Goal: Navigation & Orientation: Find specific page/section

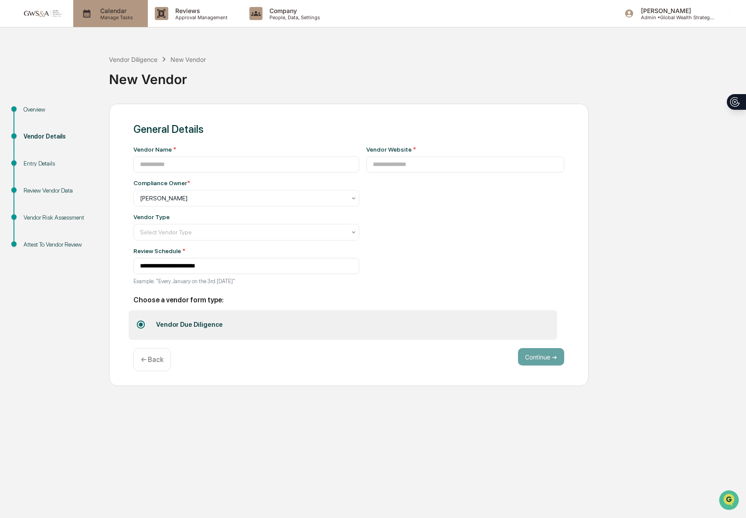
click at [100, 14] on p "Calendar" at bounding box center [115, 10] width 44 height 7
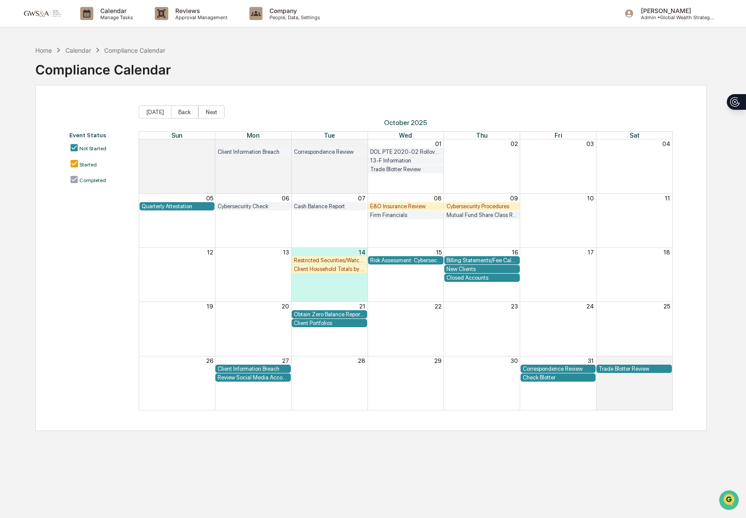
click at [326, 55] on div "Home Calendar Compliance Calendar Compliance Calendar" at bounding box center [371, 63] width 672 height 44
click at [407, 207] on div "E&O Insurance Review" at bounding box center [405, 206] width 71 height 7
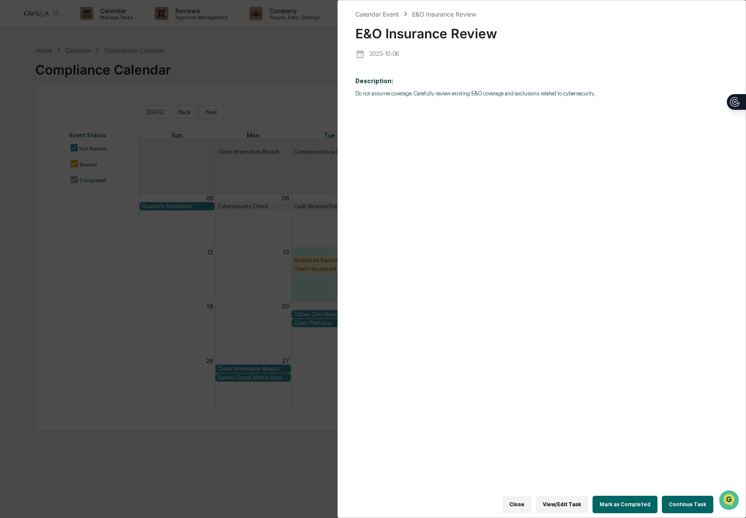
click at [578, 93] on p "Do not assume coverage. Carefully review existing E&O coverage and exclusions r…" at bounding box center [541, 93] width 373 height 7
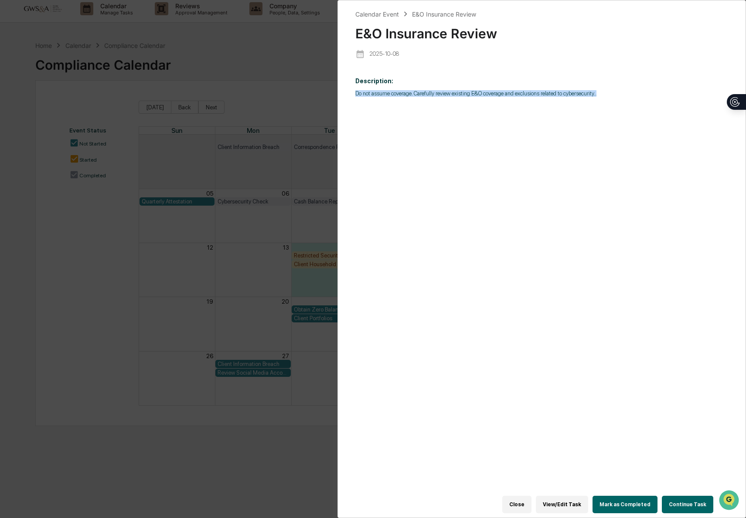
click at [512, 211] on div "Description: Do not assume coverage. Carefully review existing E&O coverage and…" at bounding box center [541, 288] width 373 height 433
click at [269, 424] on div "Calendar Event E&O Insurance Review E&O Insurance Review [DATE] Description: Do…" at bounding box center [373, 259] width 746 height 518
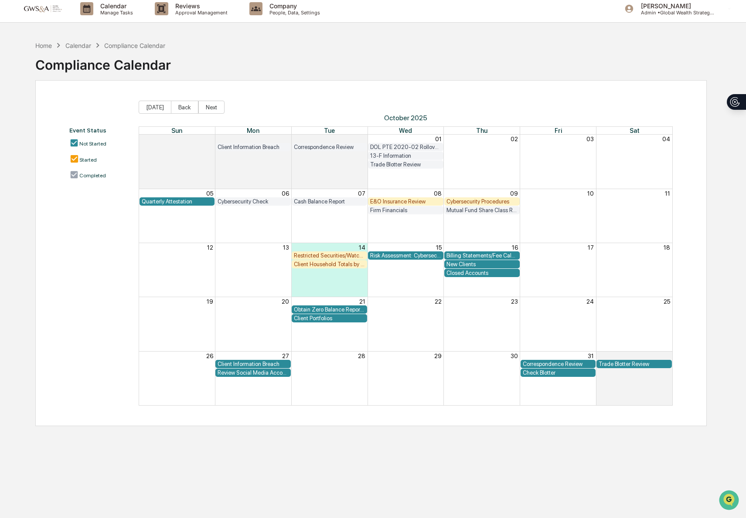
click at [460, 204] on div "Cybersecurity Procedures" at bounding box center [482, 201] width 71 height 7
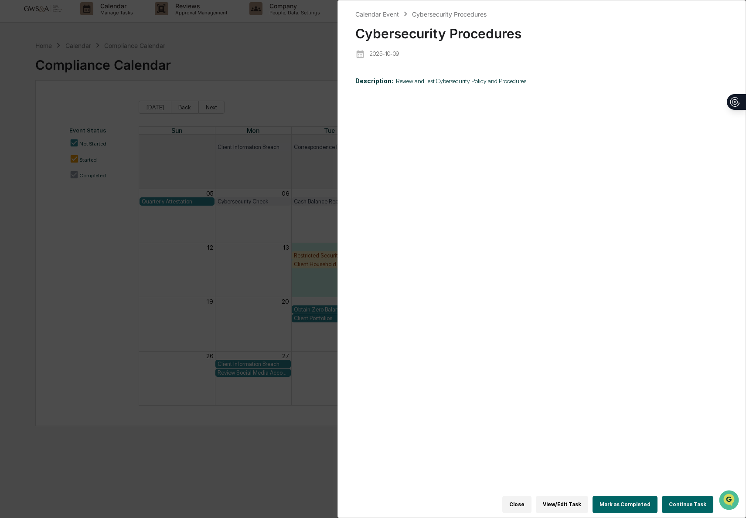
click at [107, 240] on div "Calendar Event Cybersecurity Procedures Cybersecurity Procedures [DATE] Descrip…" at bounding box center [373, 259] width 746 height 518
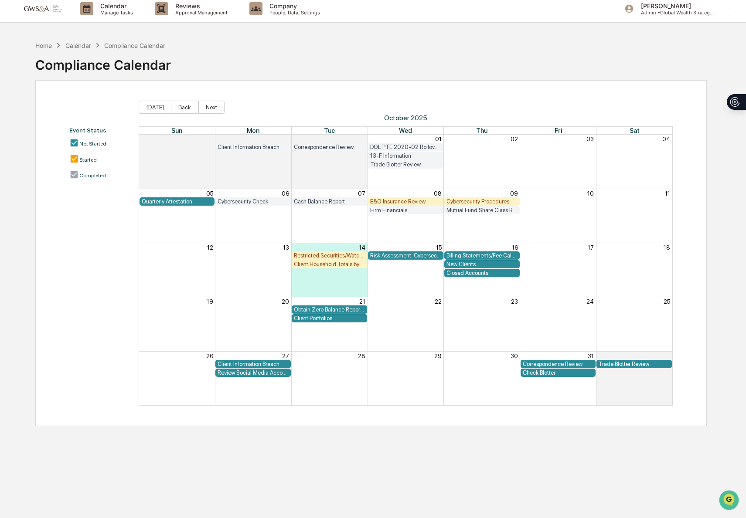
click at [334, 255] on div "Restricted Securities/Watchlist" at bounding box center [329, 255] width 71 height 7
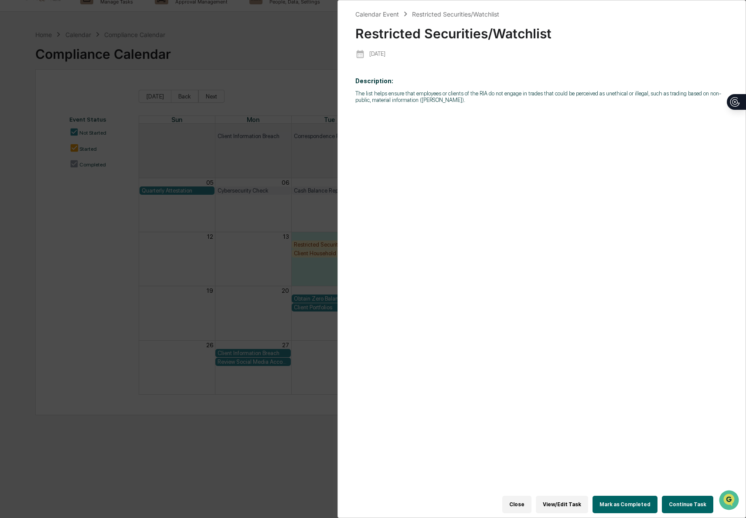
scroll to position [16, 0]
click at [96, 234] on div "Calendar Event Restricted Securities/Watchlist Restricted Securities/Watchlist …" at bounding box center [373, 259] width 746 height 518
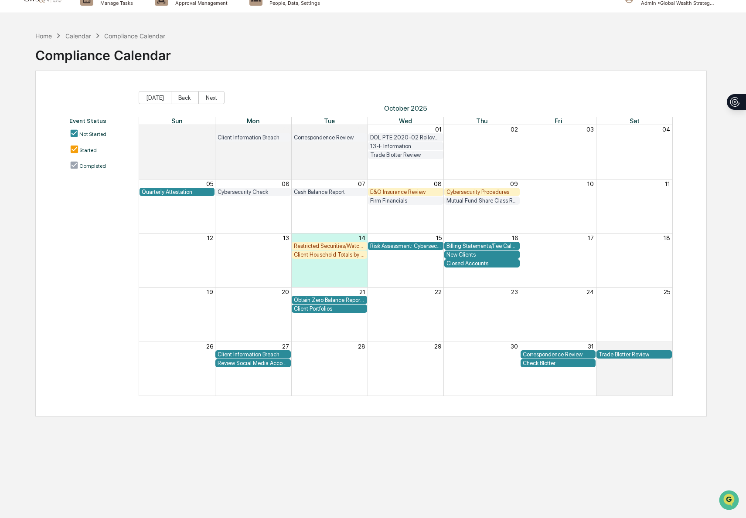
click at [322, 256] on div "Client Household Totals by State" at bounding box center [329, 255] width 71 height 7
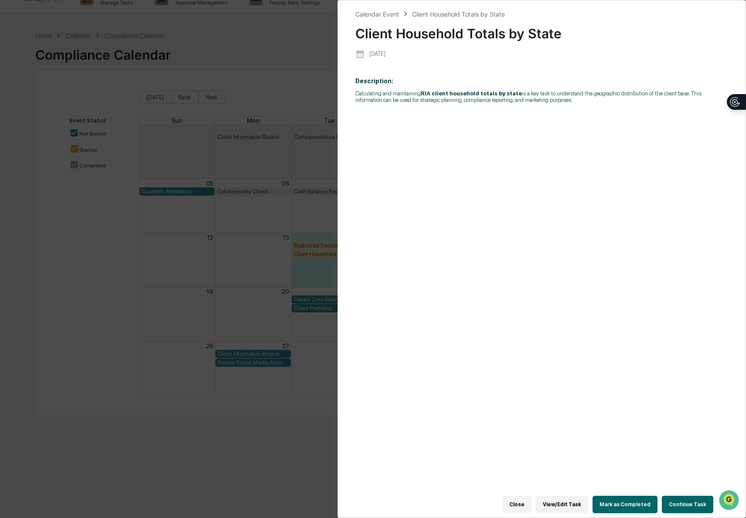
click at [80, 232] on div "Calendar Event Client Household Totals by State Client Household Totals by Stat…" at bounding box center [373, 259] width 746 height 518
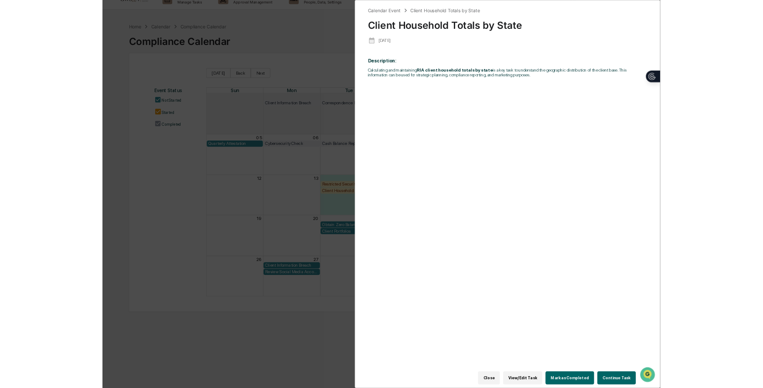
scroll to position [15, 0]
